Goal: Information Seeking & Learning: Learn about a topic

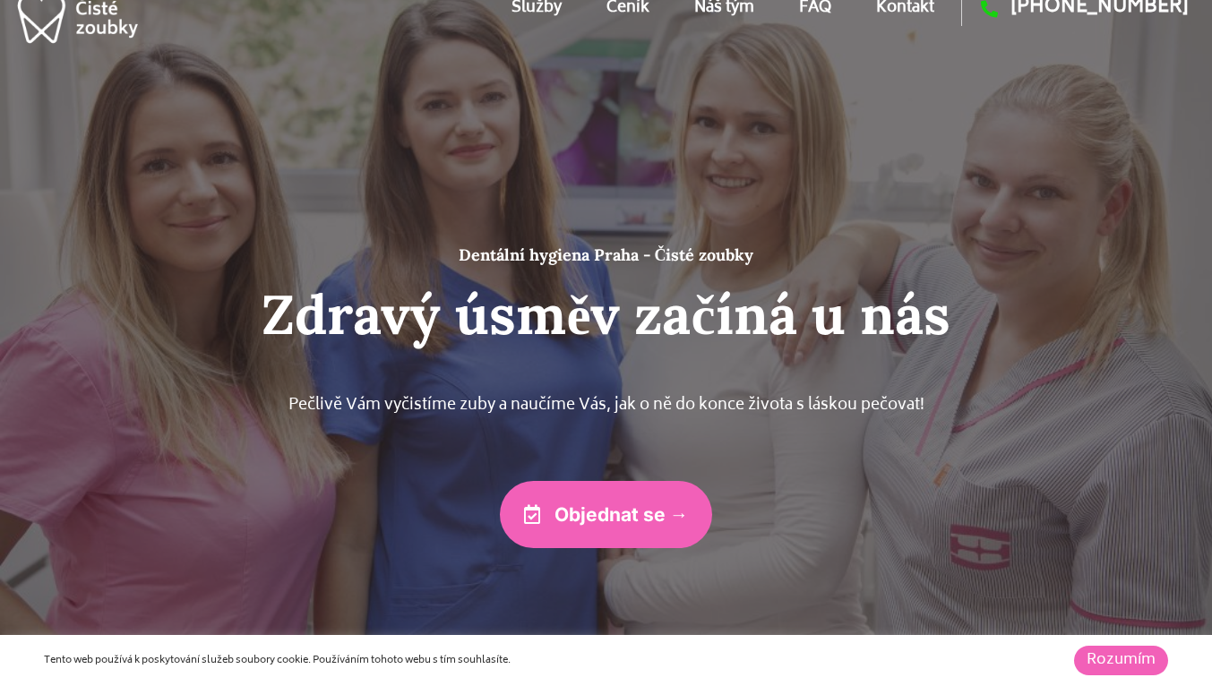
scroll to position [24, 0]
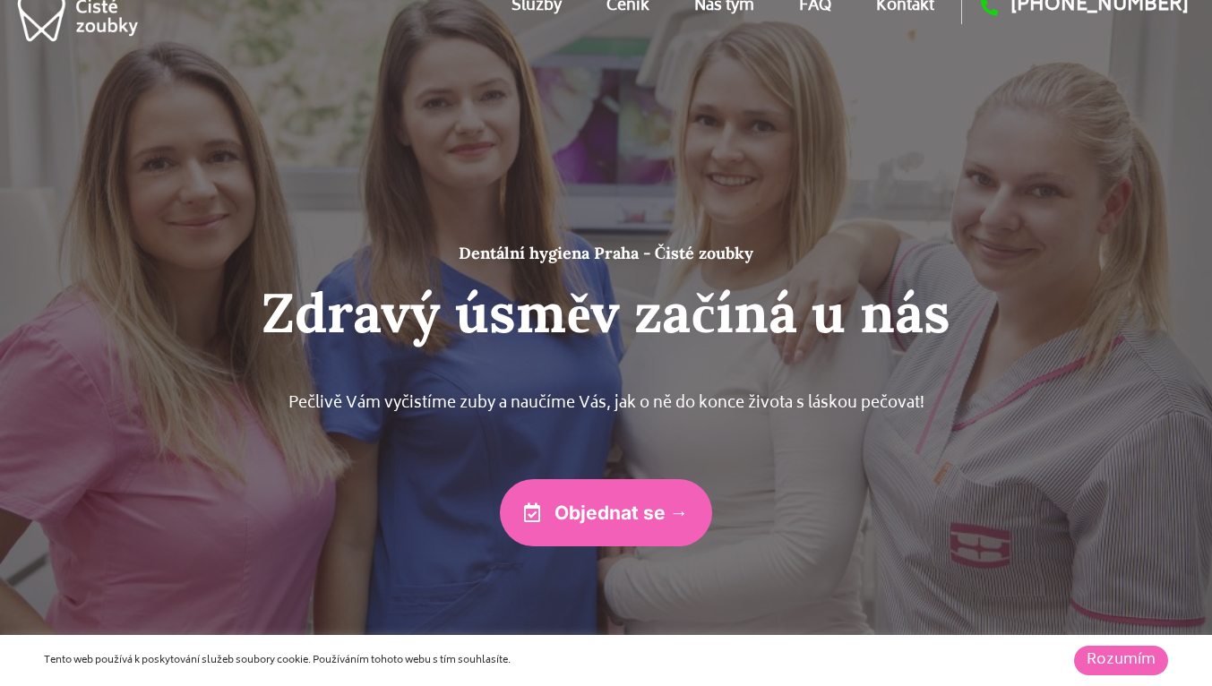
click at [615, 8] on link "Ceník" at bounding box center [628, 6] width 43 height 81
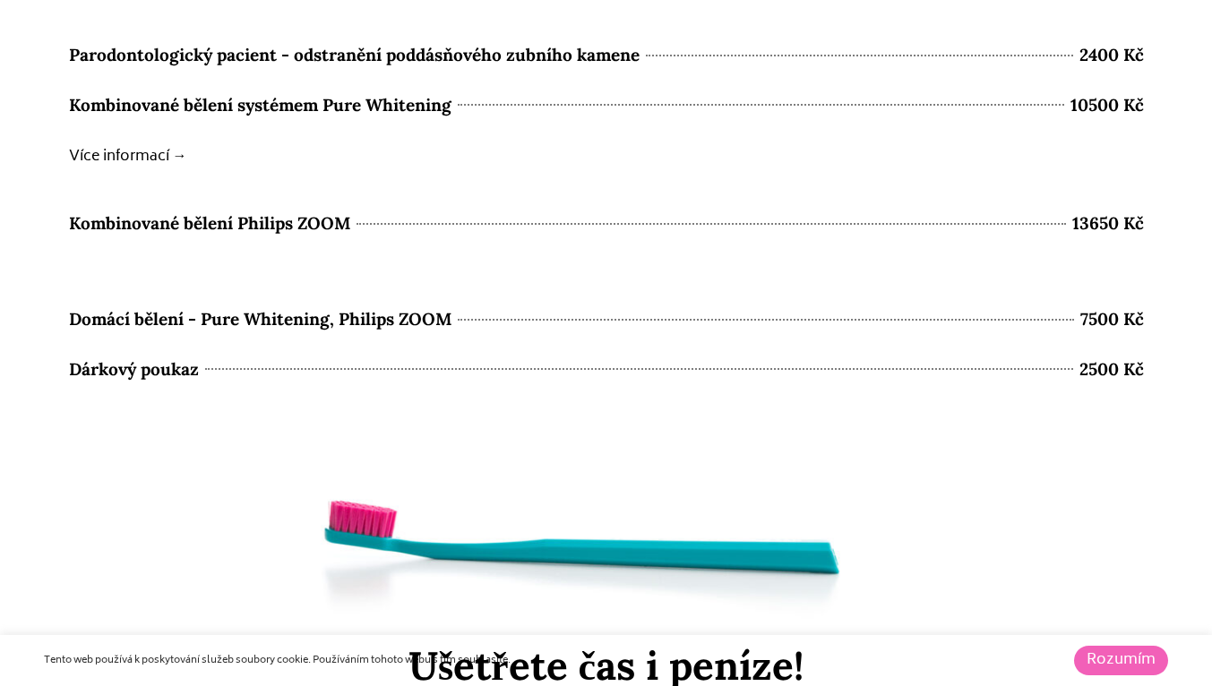
scroll to position [8136, 0]
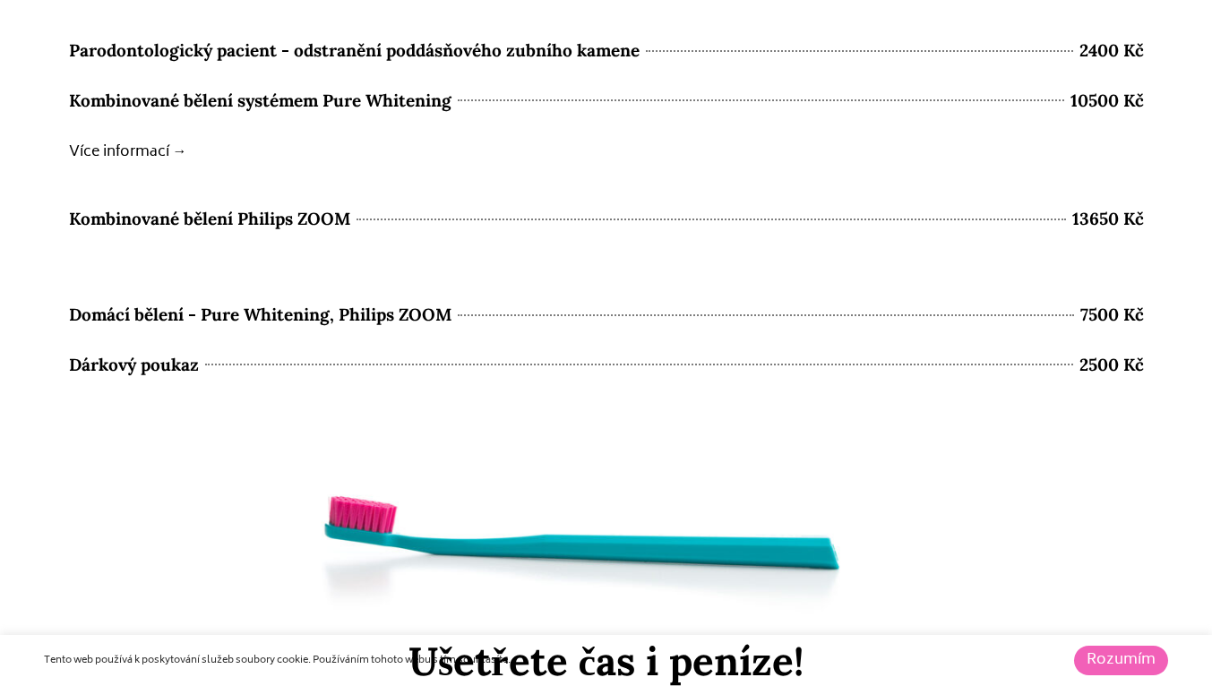
click at [156, 165] on b "Více informací →" at bounding box center [128, 152] width 118 height 25
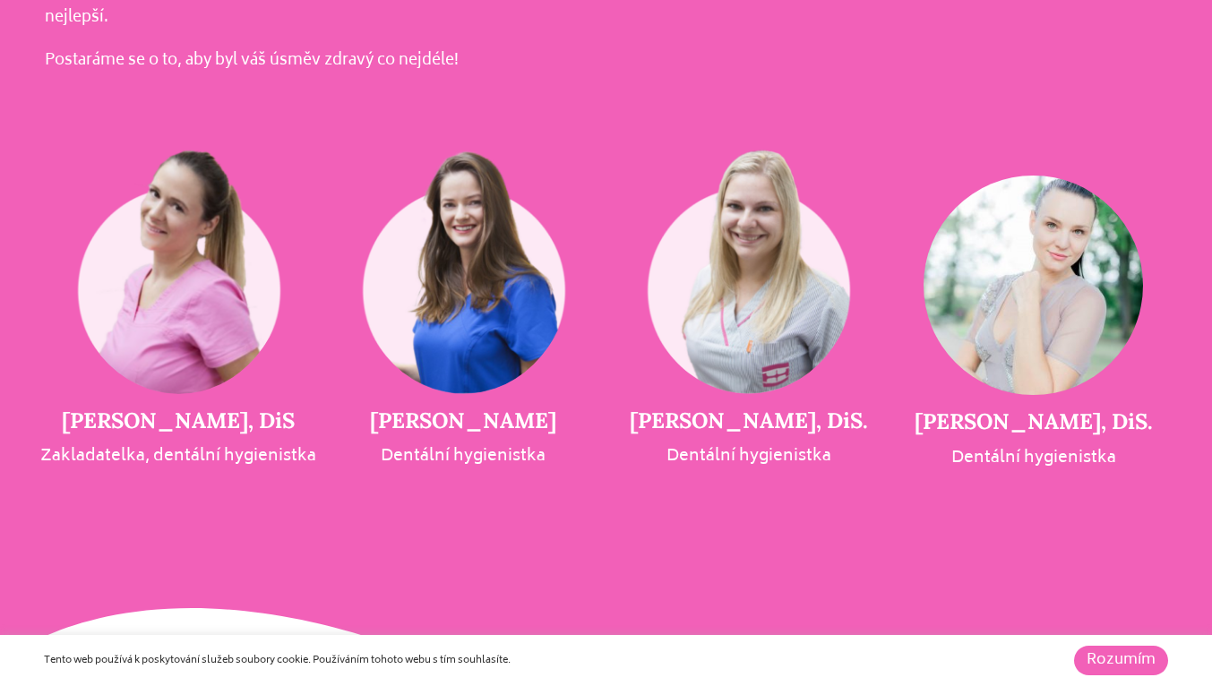
scroll to position [3763, 0]
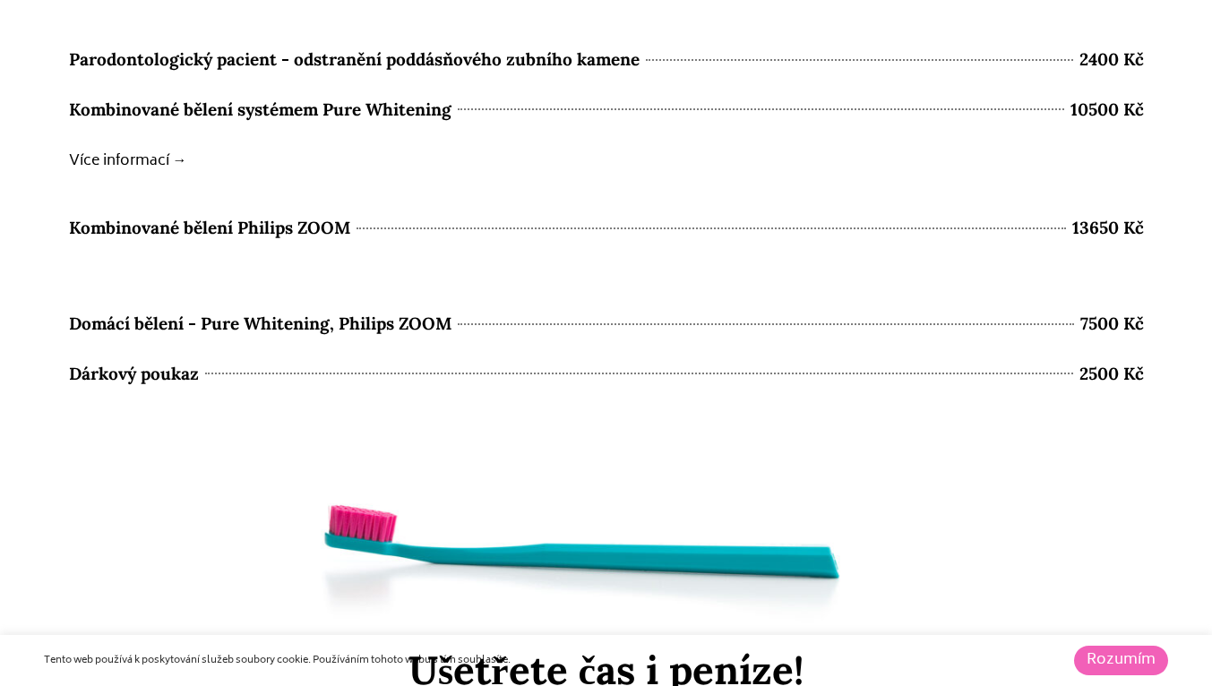
scroll to position [8035, 0]
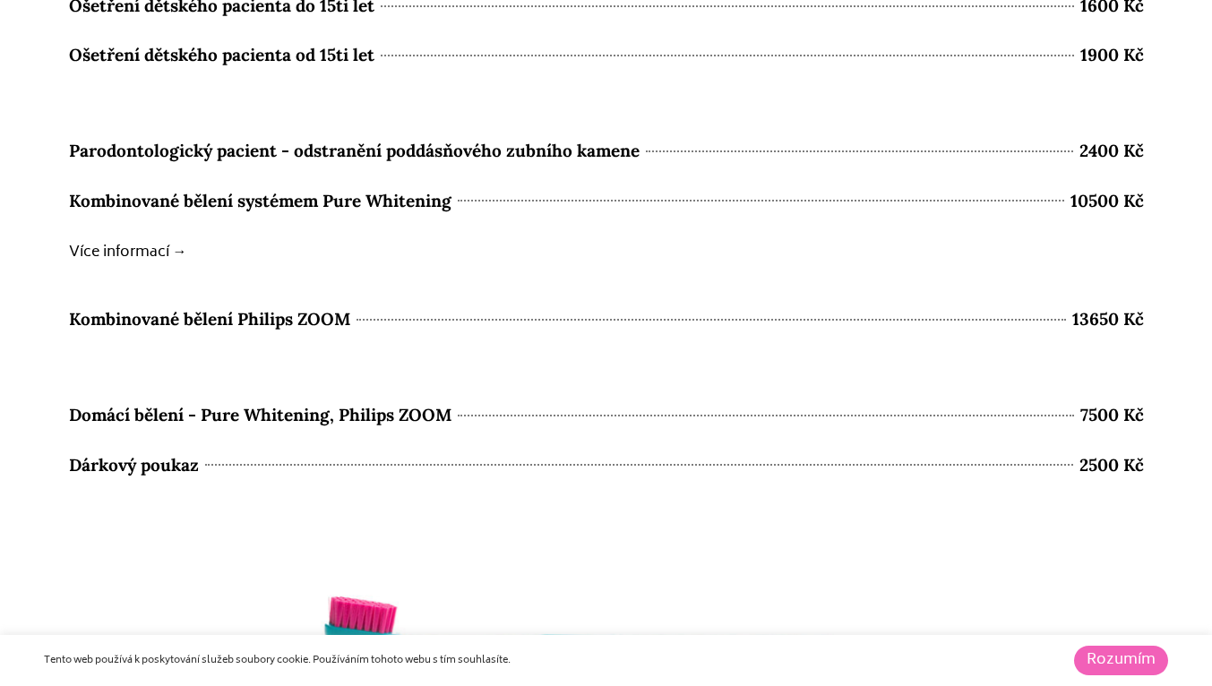
click at [138, 265] on b "Více informací →" at bounding box center [128, 252] width 118 height 25
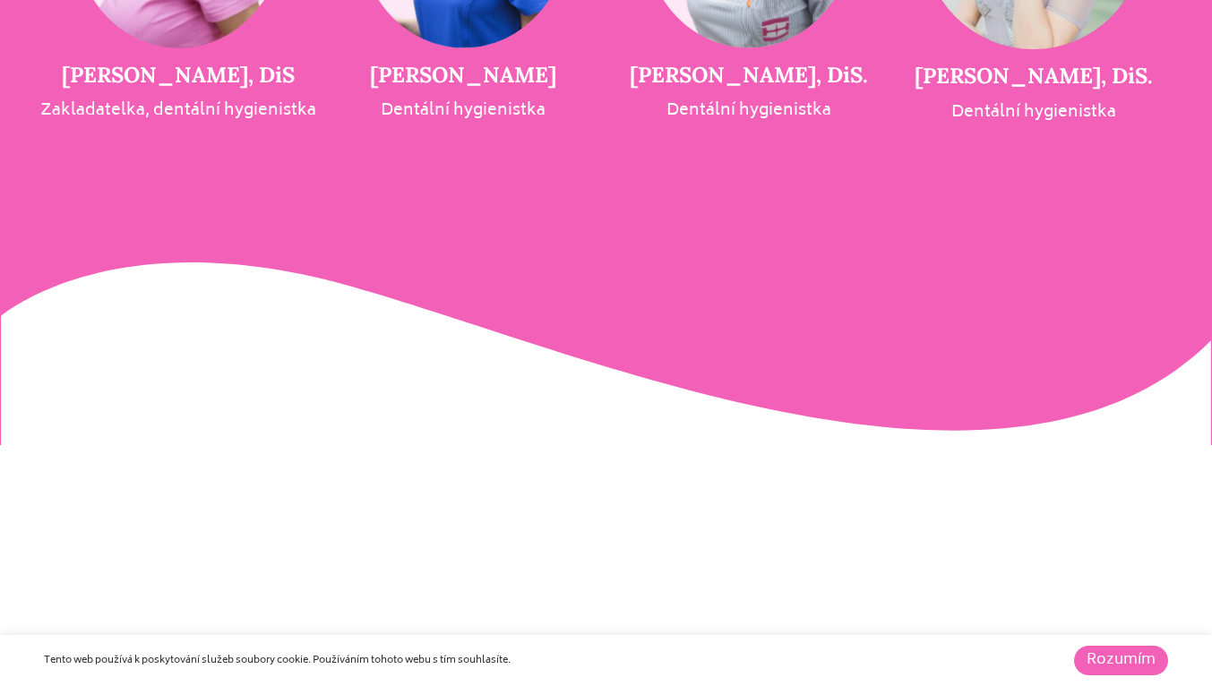
scroll to position [4134, 0]
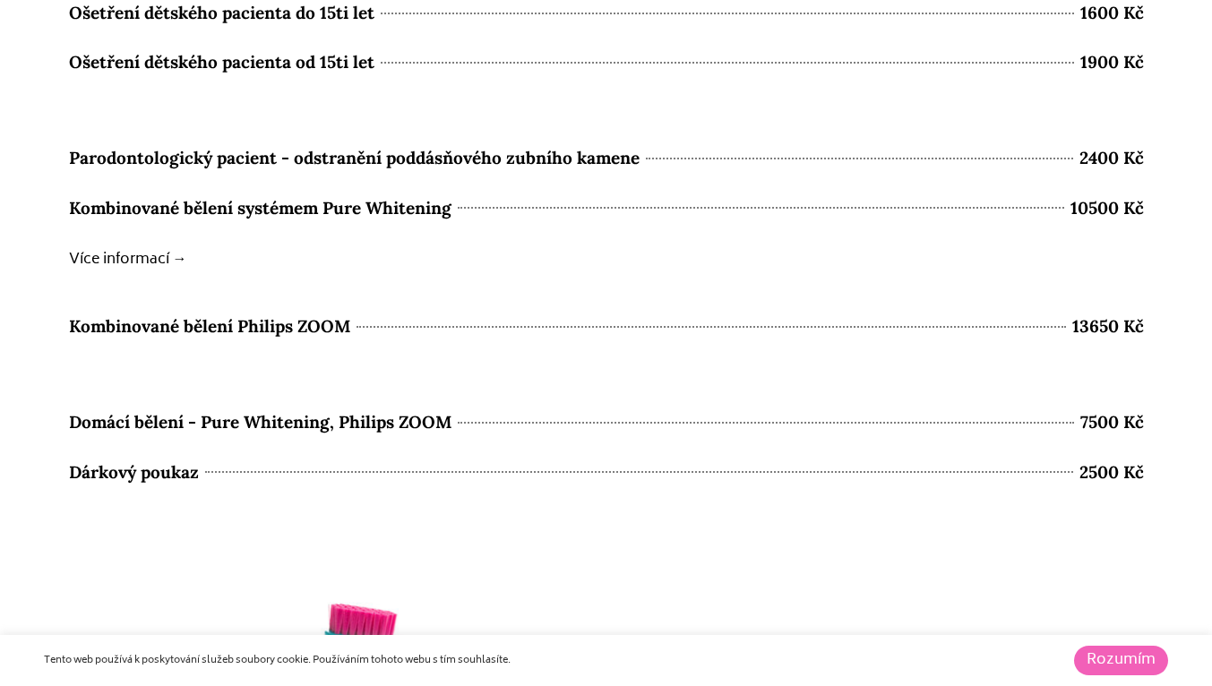
scroll to position [8035, 0]
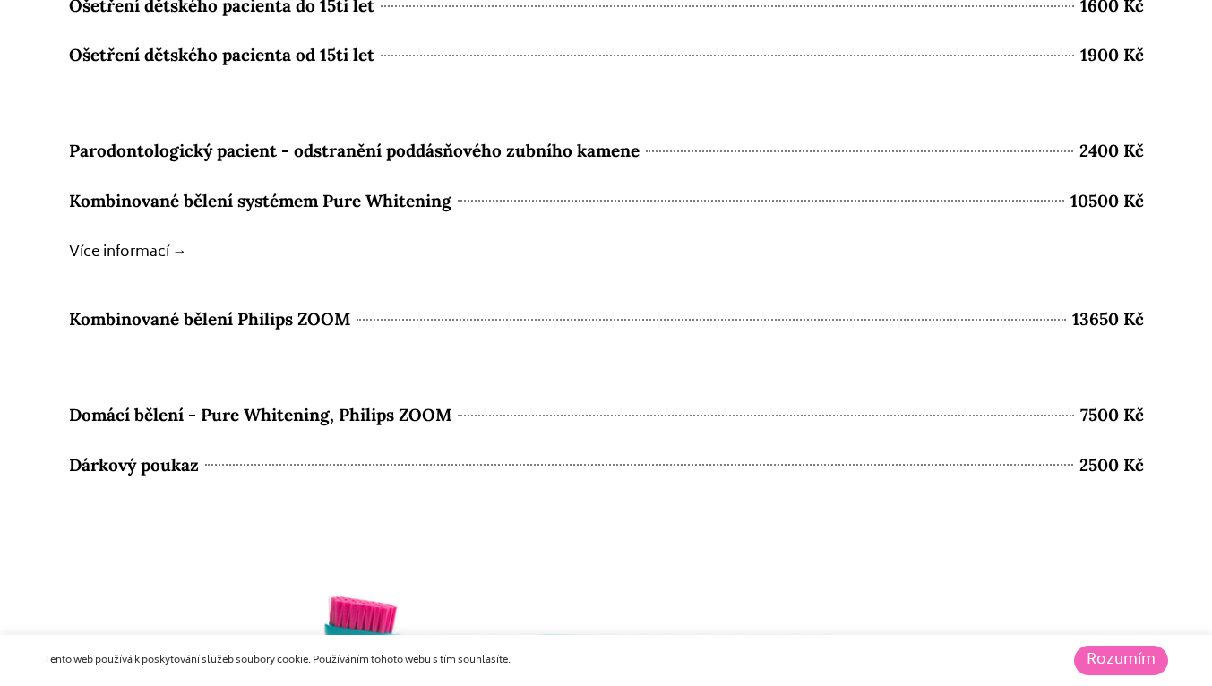
click at [409, 217] on span "Kombinované bělení systémem Pure Whitening" at bounding box center [260, 200] width 383 height 31
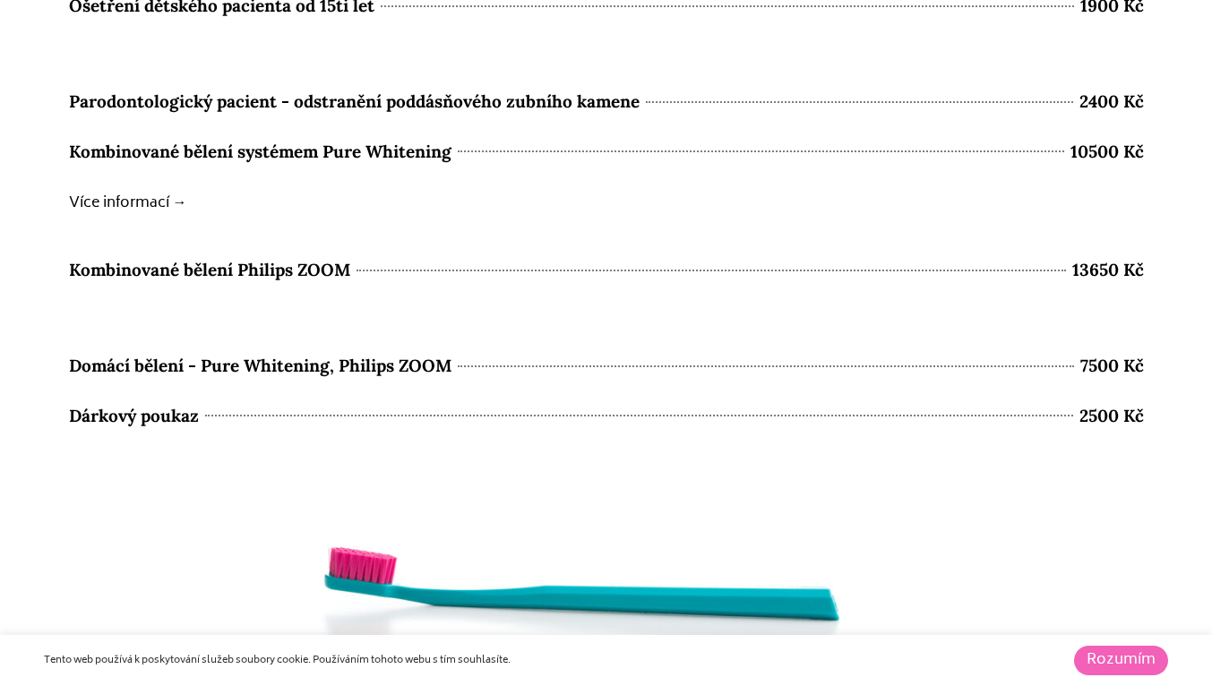
scroll to position [8086, 0]
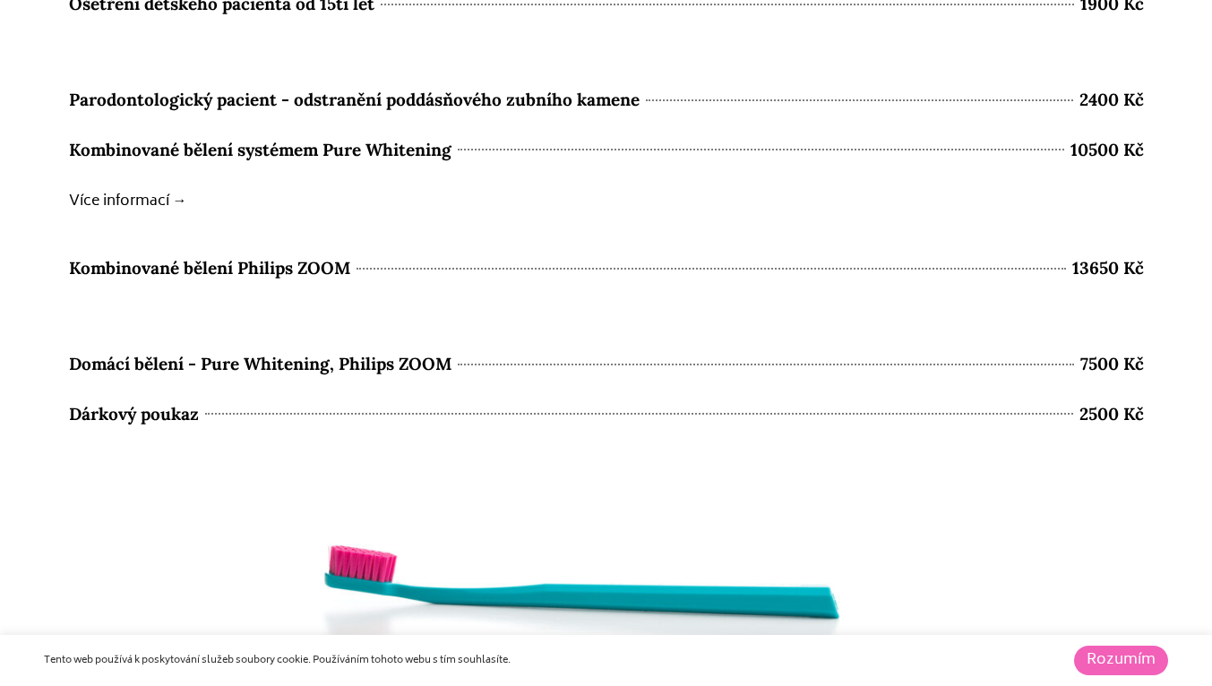
drag, startPoint x: 466, startPoint y: 384, endPoint x: 456, endPoint y: 384, distance: 9.9
click at [170, 380] on span "Domácí bělení - Pure Whitening, Philips ZOOM" at bounding box center [260, 364] width 383 height 31
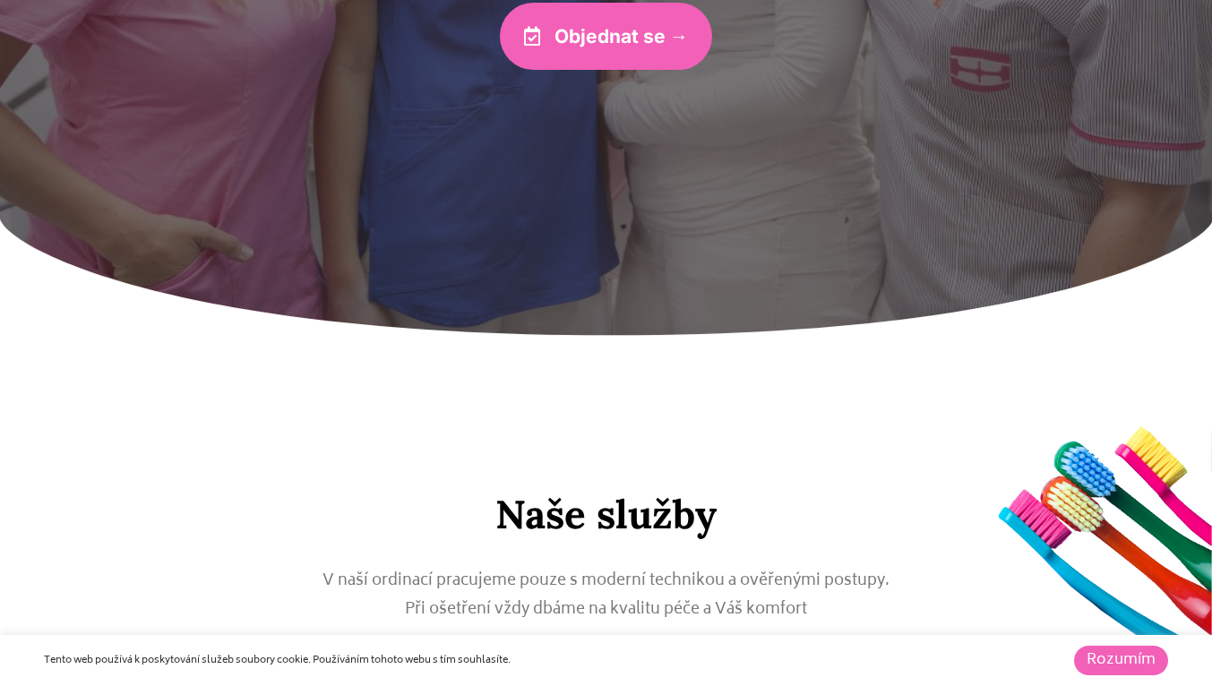
scroll to position [573, 0]
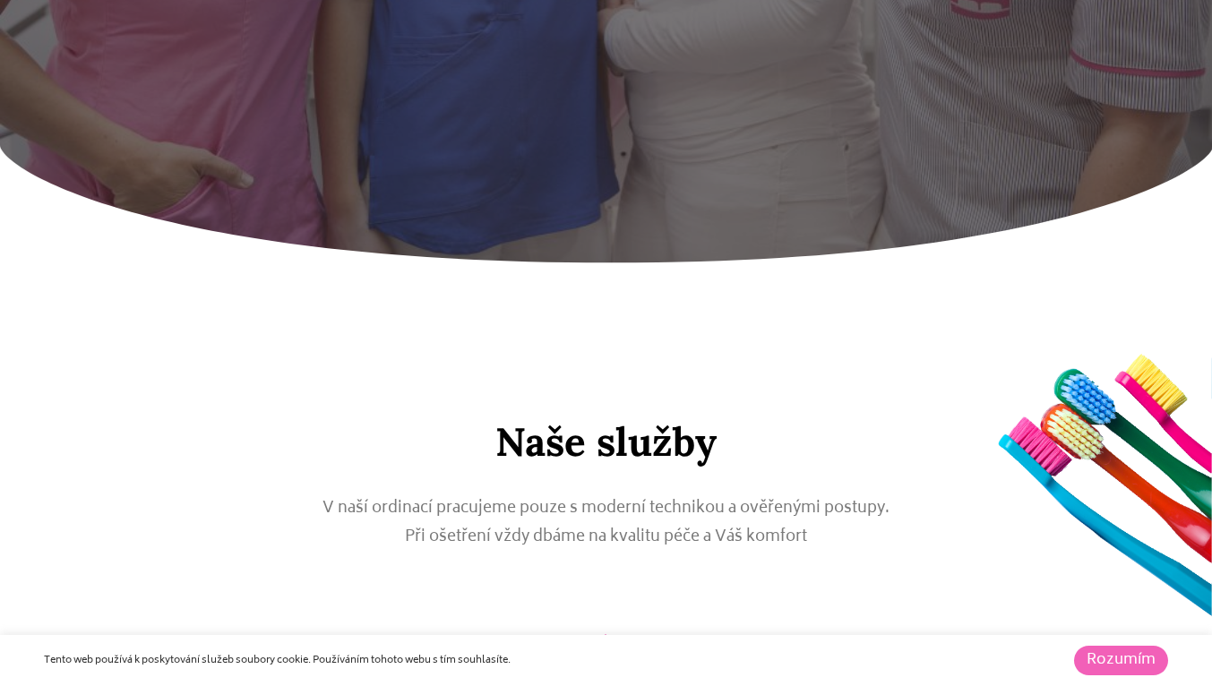
scroll to position [8086, 0]
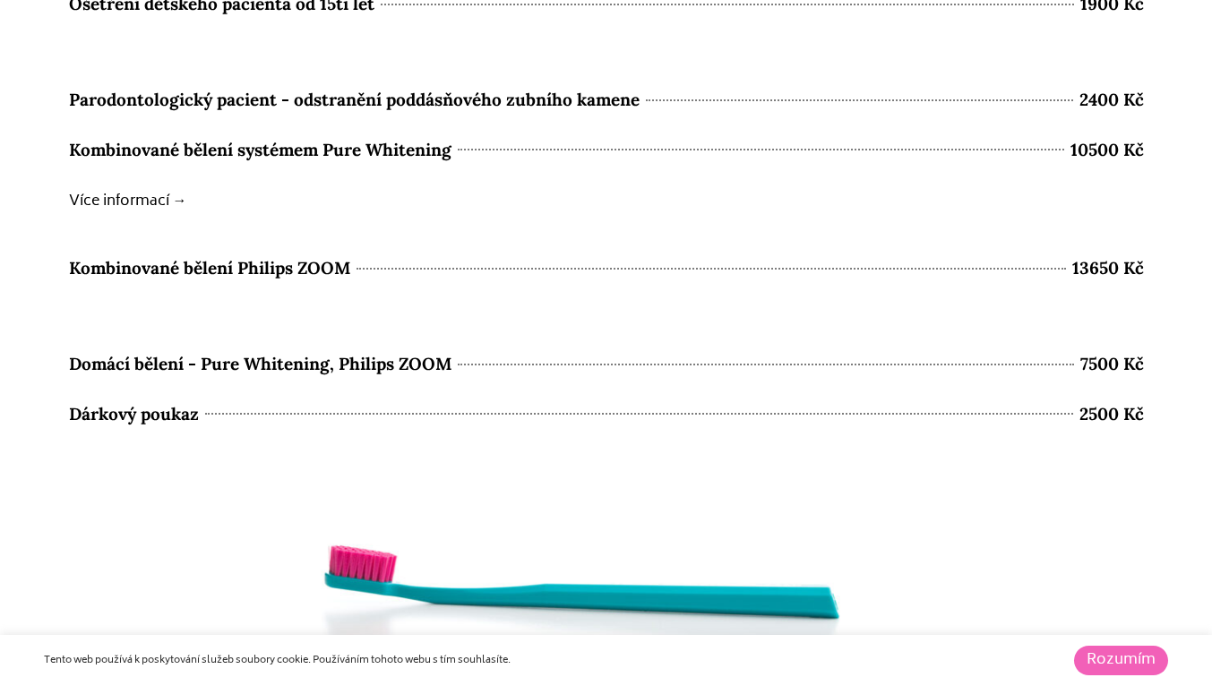
click at [435, 380] on span "Domácí bělení - Pure Whitening, Philips ZOOM" at bounding box center [260, 364] width 383 height 31
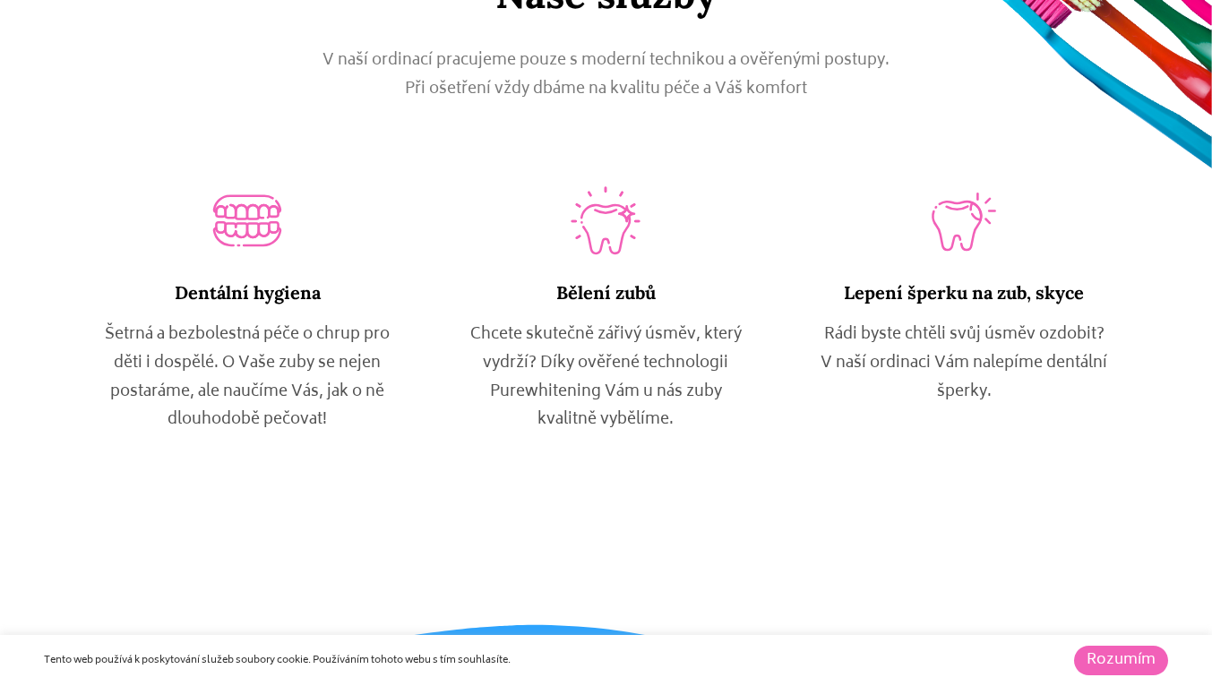
scroll to position [1026, 0]
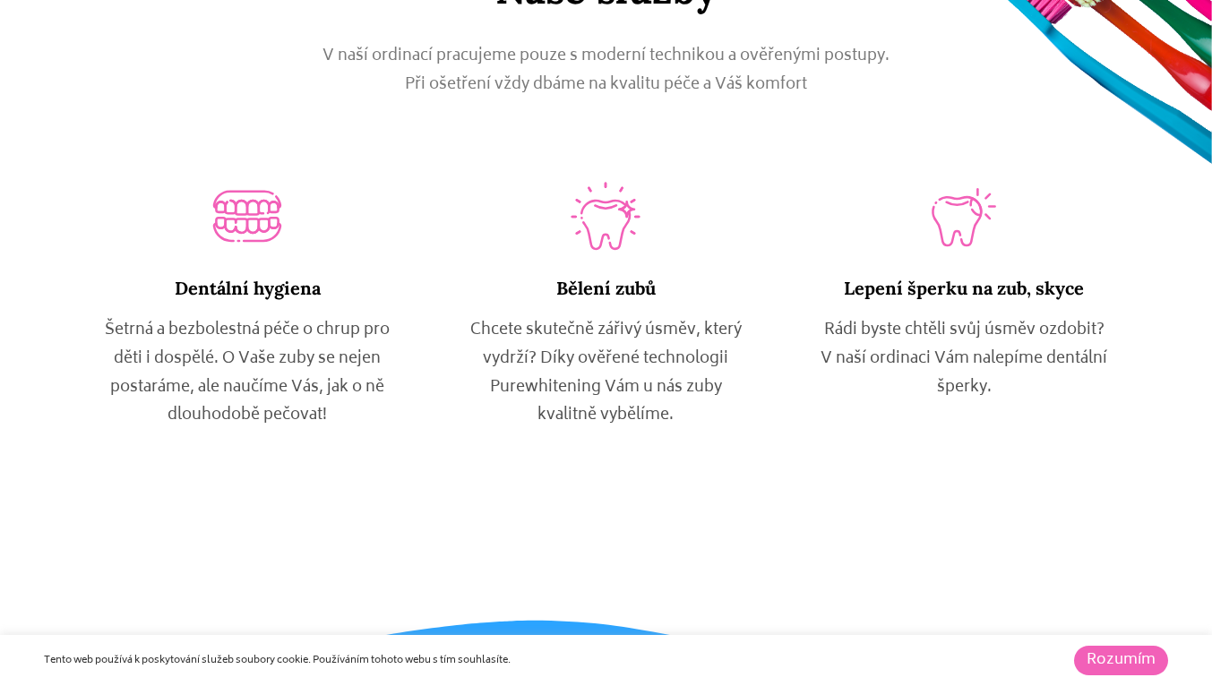
scroll to position [8086, 0]
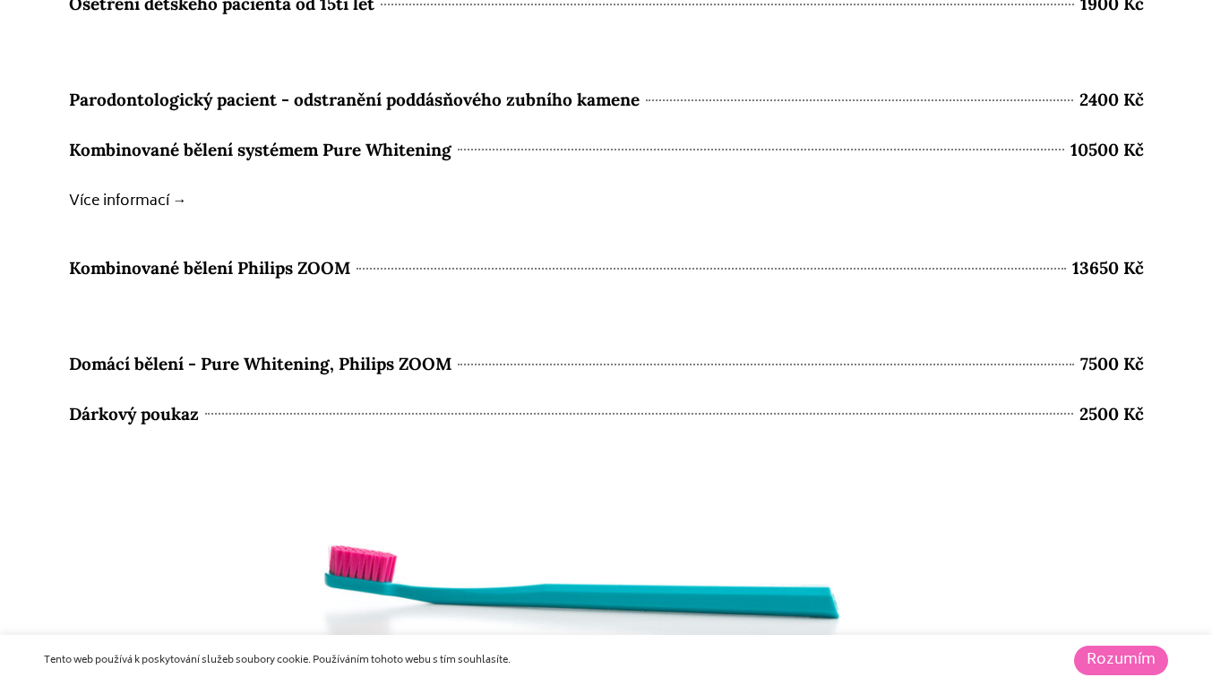
drag, startPoint x: 59, startPoint y: 384, endPoint x: 431, endPoint y: 409, distance: 372.6
click at [431, 409] on section "Vstupní dentální hygiena 2500 Kč Pravidelná dentální hygiena - recall 2100 Kč O…" at bounding box center [606, 406] width 1212 height 1312
copy span "Domácí bělení - Pure Whitening, Philips ZOOM"
